Goal: Task Accomplishment & Management: Use online tool/utility

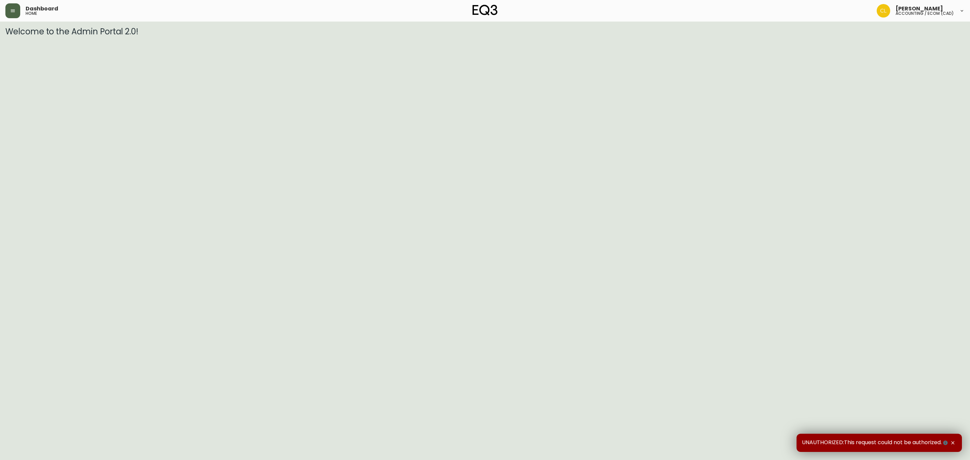
click at [13, 15] on button "button" at bounding box center [12, 10] width 15 height 15
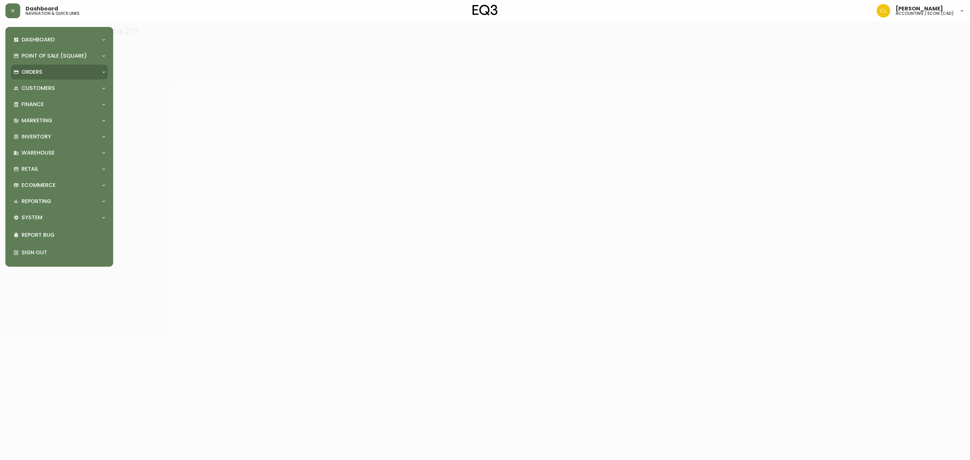
click at [43, 71] on div "Orders" at bounding box center [55, 71] width 85 height 7
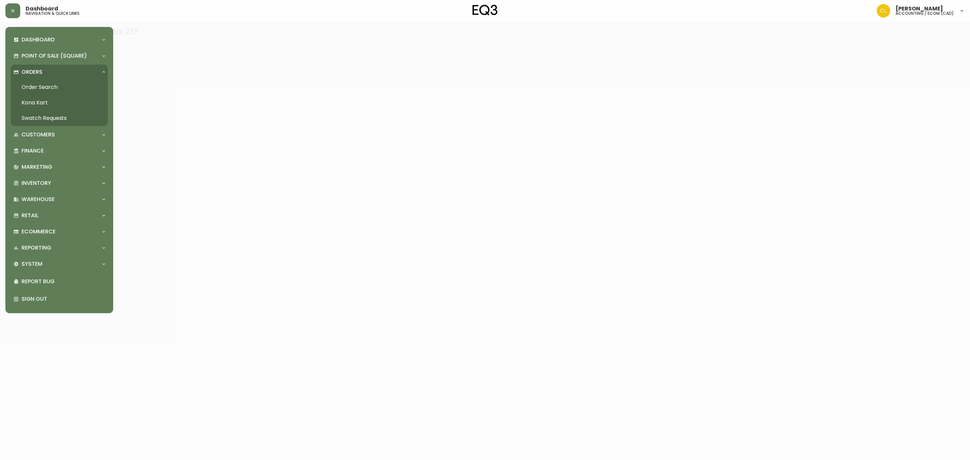
click at [43, 85] on link "Order Search" at bounding box center [59, 86] width 97 height 15
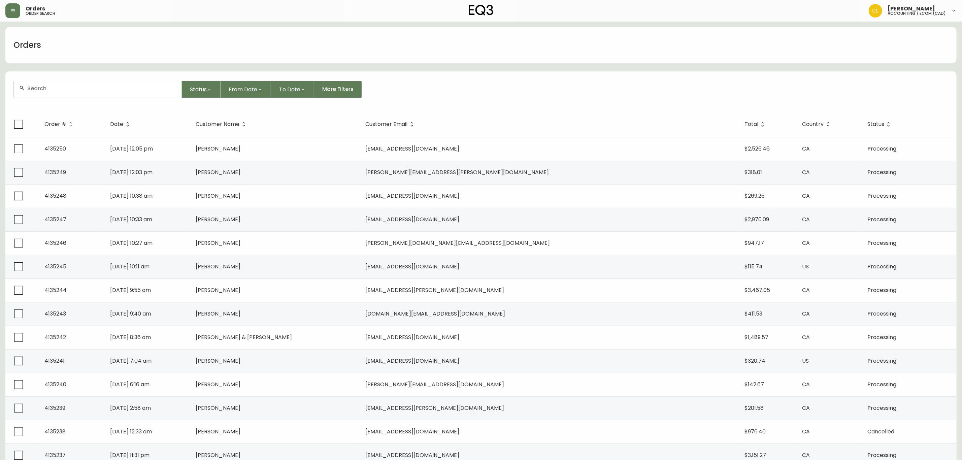
click at [87, 93] on div at bounding box center [98, 89] width 168 height 16
paste input "7130-450-16"
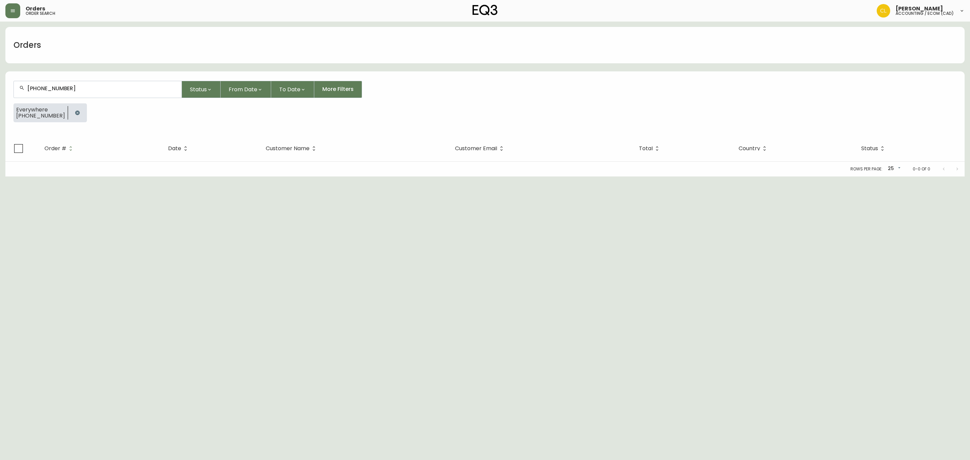
type input "7130-450-16"
